Goal: Contribute content

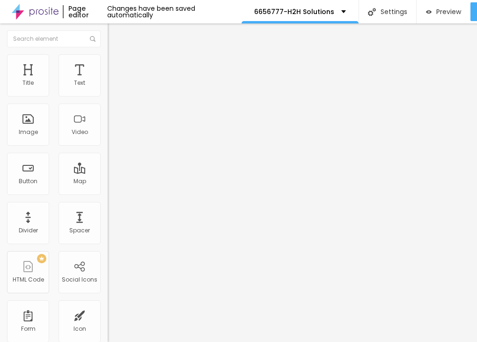
click at [108, 81] on span "Add image" at bounding box center [127, 77] width 38 height 8
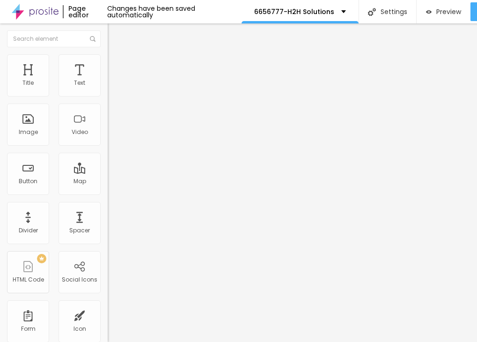
click at [108, 60] on img at bounding box center [112, 58] width 8 height 8
type input "85"
type input "80"
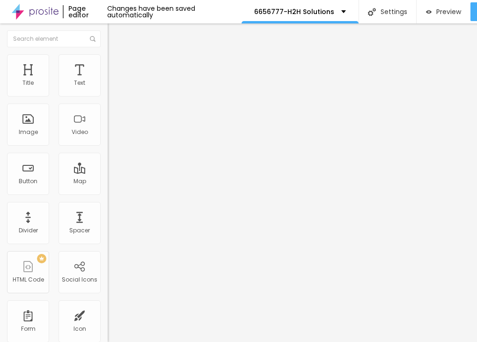
type input "45"
type input "35"
type input "25"
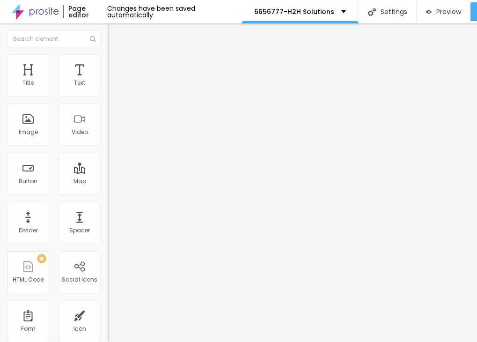
type input "25"
type input "20"
type input "10"
drag, startPoint x: 97, startPoint y: 100, endPoint x: 1, endPoint y: 100, distance: 96.0
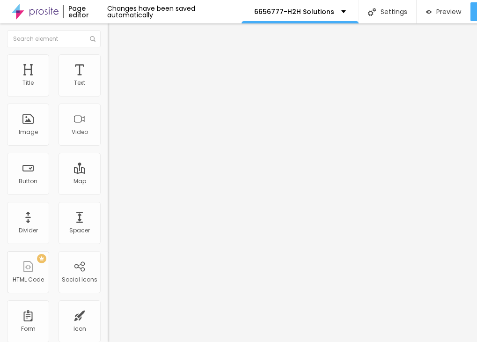
type input "10"
click at [108, 96] on input "range" at bounding box center [138, 91] width 60 height 7
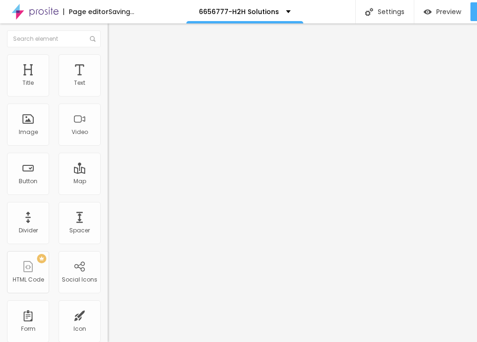
click at [115, 33] on img "button" at bounding box center [118, 33] width 7 height 7
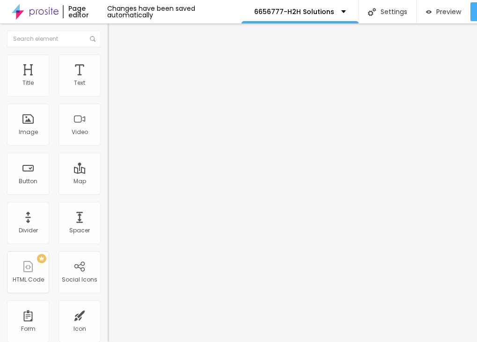
click at [111, 87] on icon "button" at bounding box center [114, 84] width 6 height 6
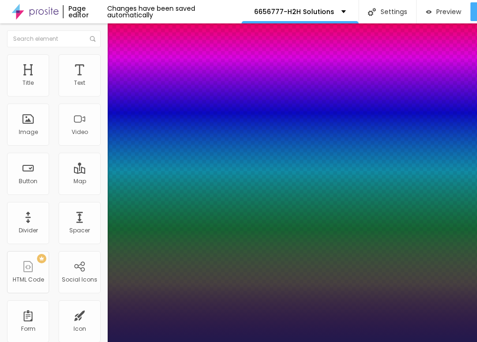
type input "1"
type input "15"
type input "1"
type input "16"
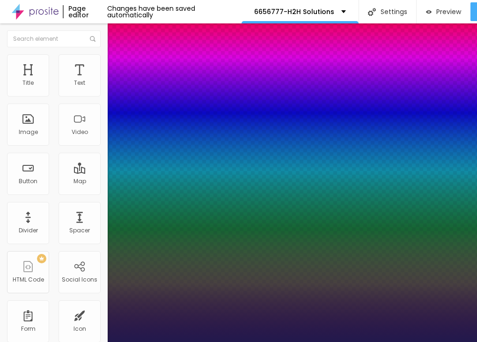
type input "16"
type input "1"
type input "21"
type input "1"
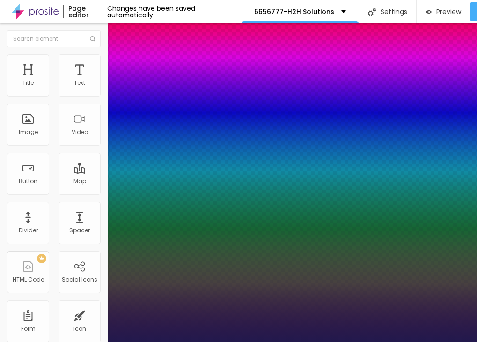
type input "22"
type input "1"
type input "24"
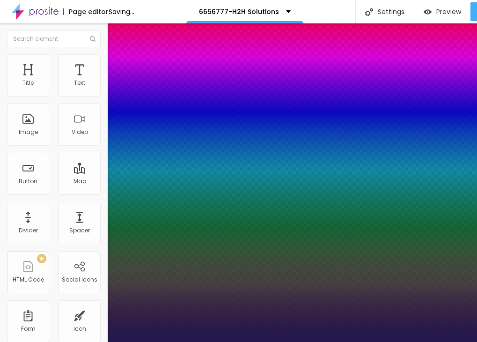
type input "1"
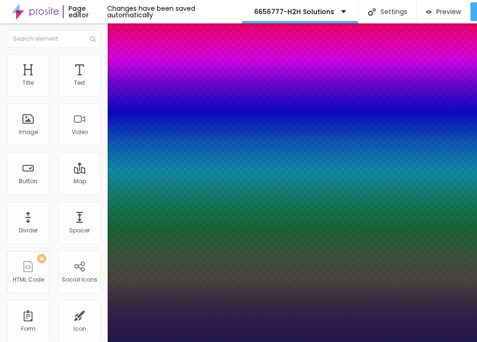
type input "25"
type input "1"
drag, startPoint x: 126, startPoint y: 159, endPoint x: 133, endPoint y: 158, distance: 7.0
type input "25"
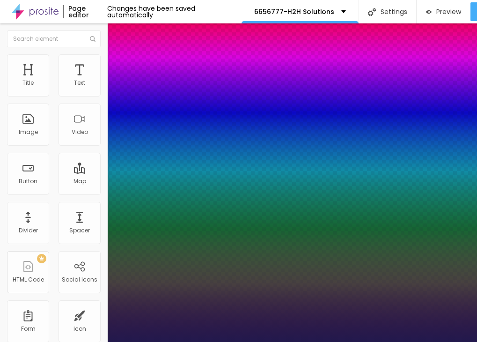
type input "1"
click at [272, 341] on div at bounding box center [238, 342] width 477 height 0
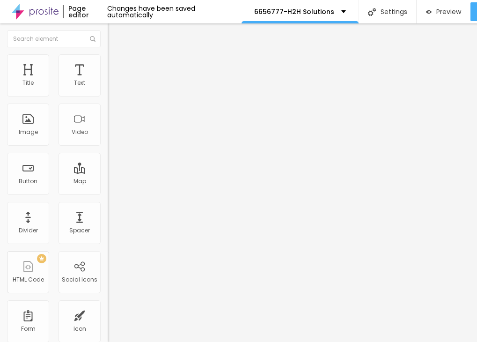
click at [115, 35] on img "button" at bounding box center [118, 33] width 7 height 7
click at [75, 75] on div "Text" at bounding box center [80, 75] width 42 height 42
drag, startPoint x: 45, startPoint y: 103, endPoint x: 2, endPoint y: 103, distance: 43.1
click at [108, 103] on div "Text Click me Align Size Default Small Default Big Link URL https:// Open in ne…" at bounding box center [162, 141] width 108 height 136
paste input "→ VIEW DOCUMENT HERE"
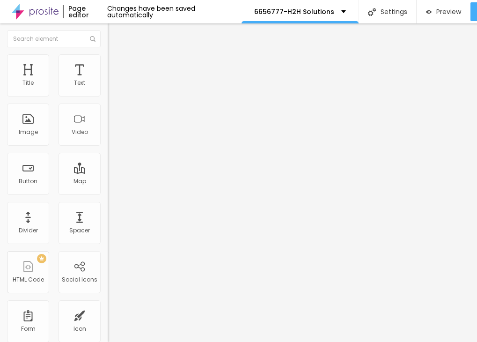
type input "→ VIEW DOCUMENT HERE"
drag, startPoint x: 35, startPoint y: 195, endPoint x: 3, endPoint y: 194, distance: 32.3
click at [108, 194] on div "Text → VIEW DOCUMENT HERE Align Size Default Small Default Big Link URL https:/…" at bounding box center [162, 141] width 108 height 136
paste input "[DOMAIN_NAME]"
type input "[URL][DOMAIN_NAME]"
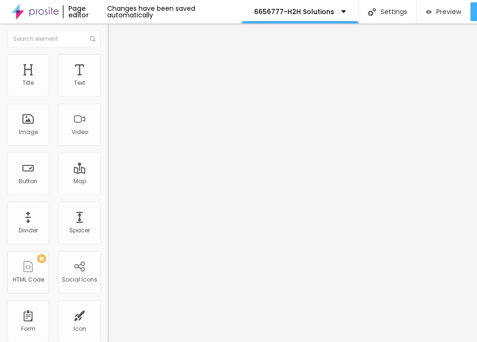
click at [108, 59] on img at bounding box center [112, 58] width 8 height 8
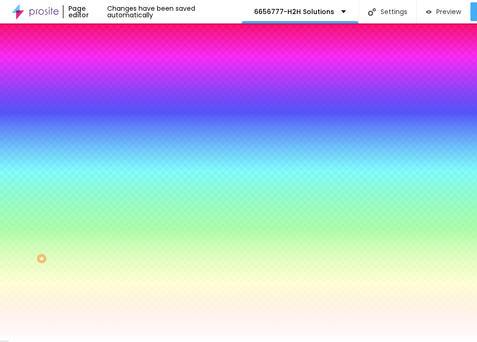
click at [112, 117] on icon "button" at bounding box center [114, 119] width 4 height 4
type input "17"
type input "18"
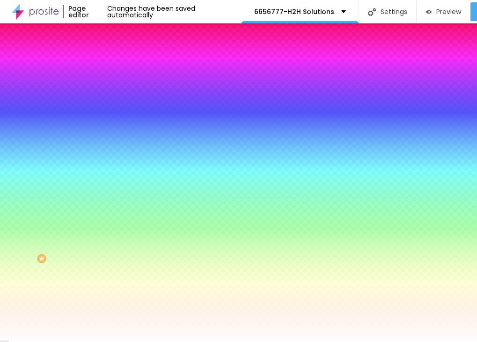
type input "19"
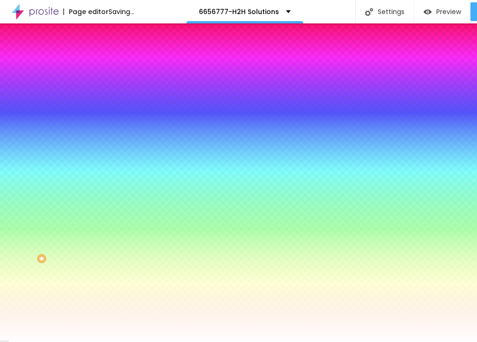
type input "20"
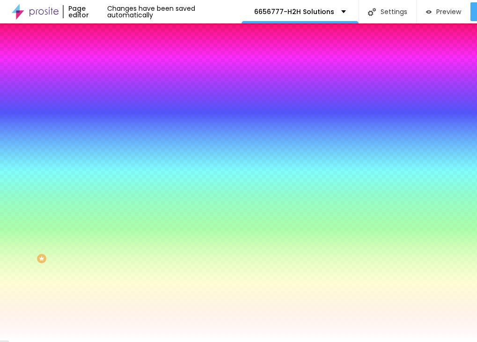
type input "21"
type input "22"
drag, startPoint x: 142, startPoint y: 181, endPoint x: 159, endPoint y: 180, distance: 16.9
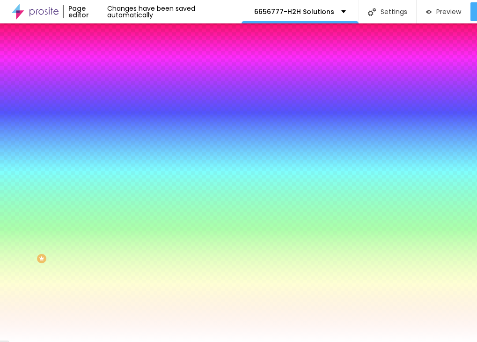
type input "22"
click at [264, 341] on div at bounding box center [238, 342] width 477 height 0
click at [115, 35] on img "button" at bounding box center [118, 33] width 7 height 7
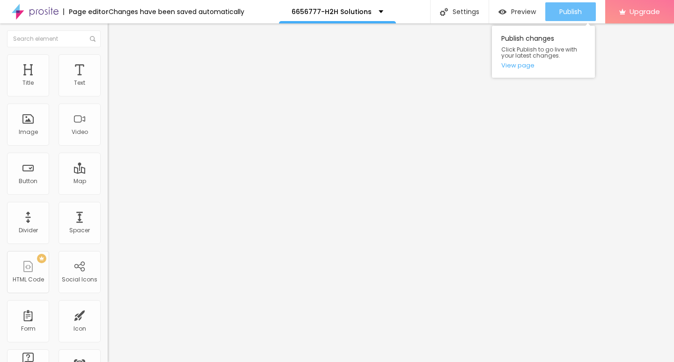
click at [477, 17] on div "Publish" at bounding box center [571, 11] width 22 height 19
